Goal: Task Accomplishment & Management: Complete application form

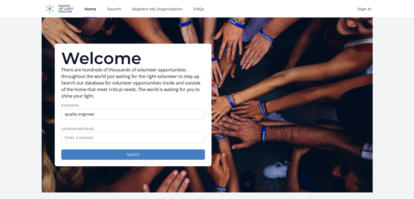
type input "quality engineer"
click at [61, 149] on button "Search" at bounding box center [133, 154] width 144 height 10
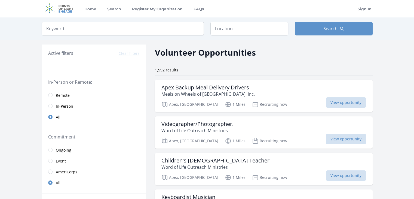
click at [58, 95] on span "Remote" at bounding box center [63, 94] width 14 height 5
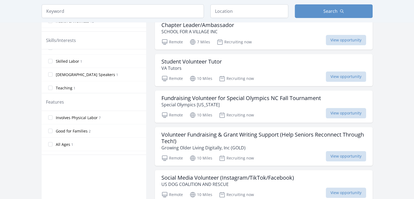
scroll to position [23, 0]
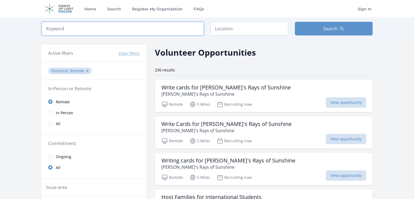
click at [104, 25] on input "search" at bounding box center [123, 29] width 162 height 14
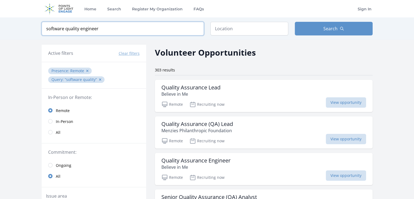
type input "software quality engineer"
click button "submit" at bounding box center [0, 0] width 0 height 0
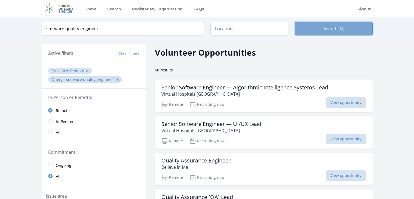
click at [311, 33] on button "Search" at bounding box center [333, 29] width 78 height 14
click at [319, 27] on button "Search" at bounding box center [333, 29] width 78 height 14
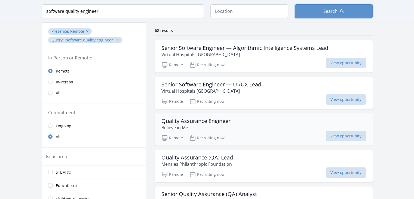
scroll to position [41, 0]
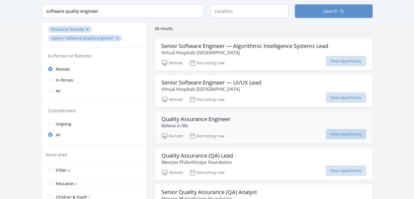
click at [356, 131] on span "View opportunity" at bounding box center [345, 134] width 40 height 10
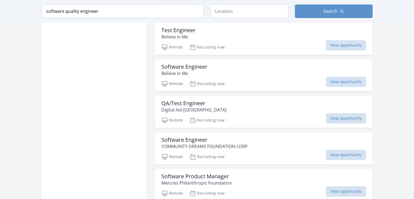
scroll to position [618, 0]
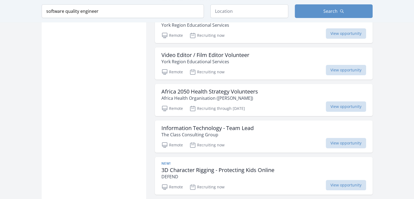
scroll to position [2157, 0]
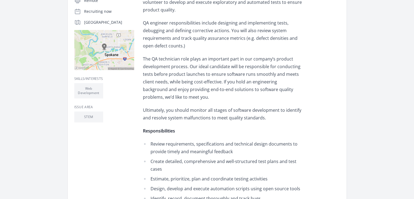
scroll to position [123, 0]
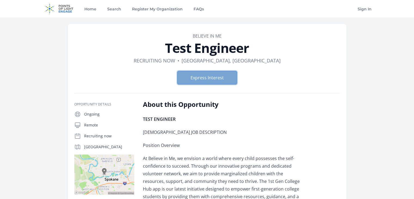
click at [210, 77] on button "Express Interest" at bounding box center [207, 78] width 60 height 14
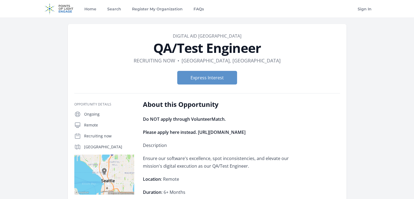
drag, startPoint x: 198, startPoint y: 132, endPoint x: 286, endPoint y: 130, distance: 87.9
click at [286, 130] on p "Please apply here instead. [URL][DOMAIN_NAME]" at bounding box center [222, 132] width 159 height 8
copy strong "[URL][DOMAIN_NAME]"
